Goal: Task Accomplishment & Management: Manage account settings

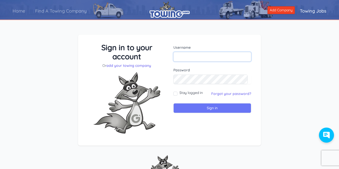
type input "[PERSON_NAME][EMAIL_ADDRESS][DOMAIN_NAME]"
click at [201, 104] on input "Sign in" at bounding box center [213, 108] width 78 height 10
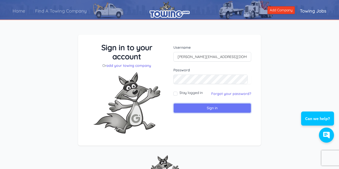
click at [195, 107] on input "Sign in" at bounding box center [213, 108] width 78 height 10
click at [176, 93] on input "Stay logged in" at bounding box center [176, 94] width 4 height 4
checkbox input "true"
click at [192, 108] on input "Sign in" at bounding box center [213, 108] width 78 height 10
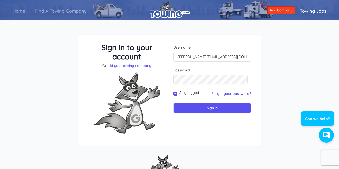
click at [280, 93] on div "Sign in to your account Or add your towing company Username sam@metrotowing.com…" at bounding box center [169, 94] width 339 height 143
click at [227, 106] on input "Sign in" at bounding box center [213, 108] width 78 height 10
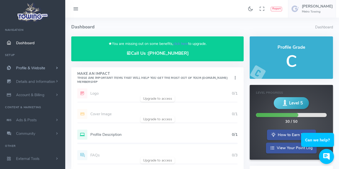
click at [29, 67] on span "Profile & Website" at bounding box center [30, 68] width 29 height 5
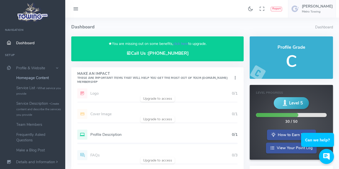
click at [34, 80] on link "Homepage Content" at bounding box center [39, 78] width 53 height 10
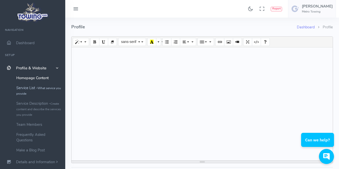
click at [37, 88] on link "Service List - What service you provide" at bounding box center [39, 91] width 53 height 16
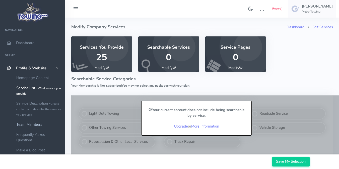
click at [35, 125] on link "Team Members" at bounding box center [39, 125] width 53 height 10
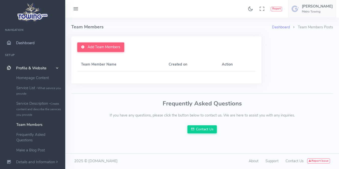
click at [24, 42] on span "Dashboard" at bounding box center [25, 42] width 19 height 5
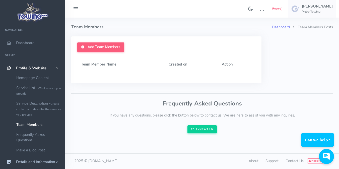
click at [42, 162] on span "Details and Information" at bounding box center [35, 162] width 39 height 5
click at [47, 162] on span "Details and Information" at bounding box center [35, 162] width 39 height 5
click at [38, 161] on span "Details and Information" at bounding box center [35, 162] width 39 height 5
